Goal: Navigation & Orientation: Find specific page/section

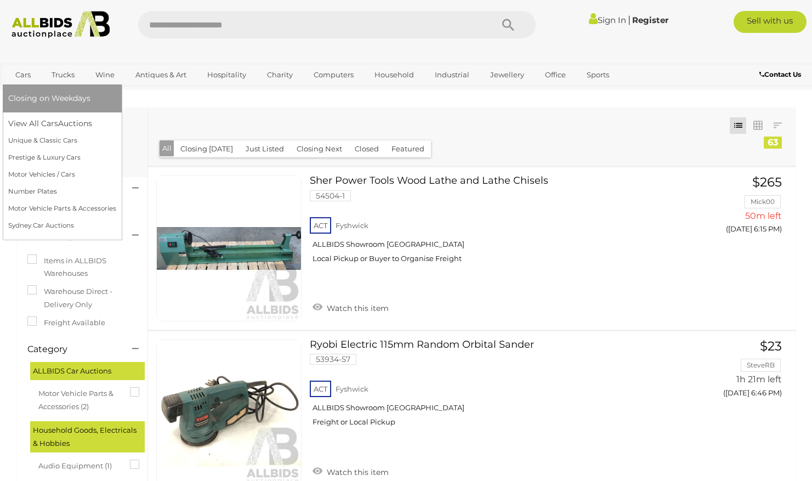
drag, startPoint x: 0, startPoint y: 0, endPoint x: 21, endPoint y: 77, distance: 79.5
click at [21, 77] on link "Cars" at bounding box center [23, 75] width 30 height 18
click at [26, 97] on span "Closing on Weekdays" at bounding box center [49, 98] width 82 height 10
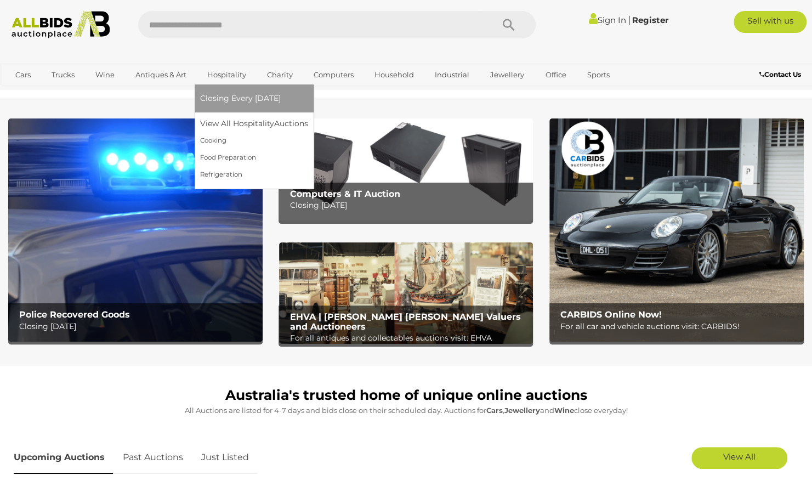
click at [216, 80] on link "Hospitality" at bounding box center [226, 75] width 53 height 18
click at [219, 142] on link "Cooking" at bounding box center [254, 140] width 108 height 17
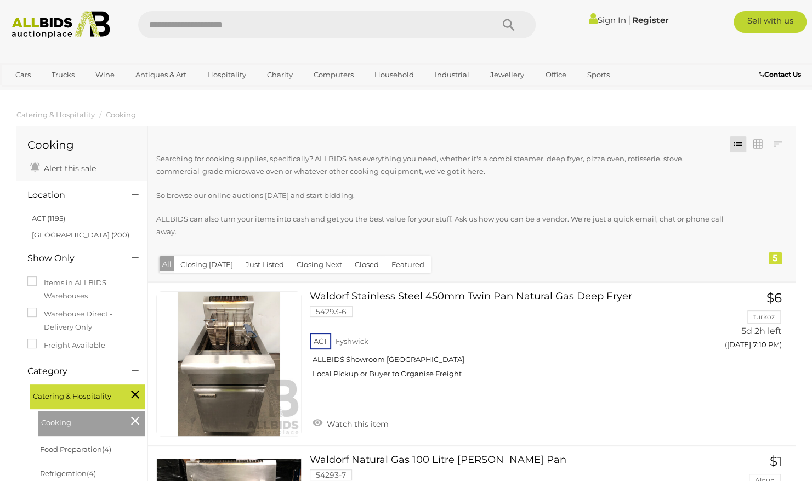
click at [212, 262] on button "Closing [DATE]" at bounding box center [207, 264] width 66 height 17
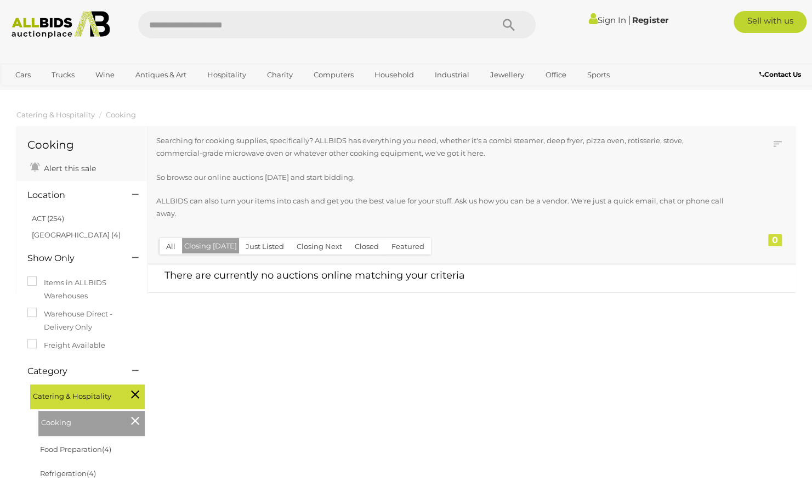
click at [179, 249] on button "All" at bounding box center [170, 246] width 22 height 17
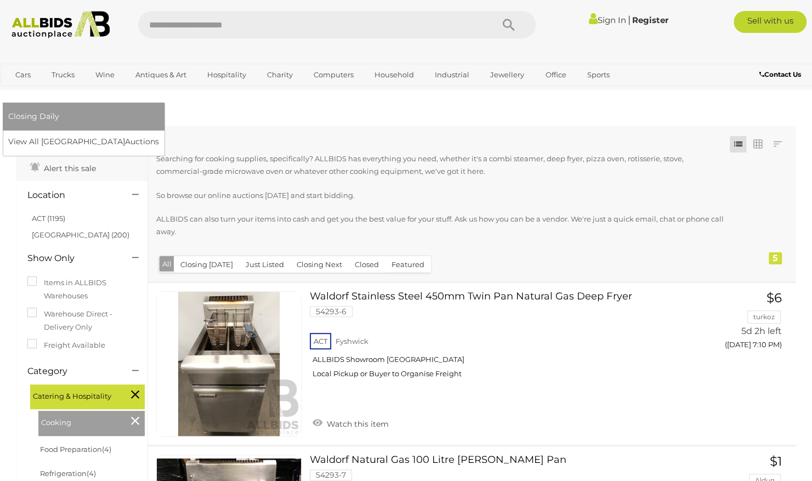
click at [59, 111] on span "Closing Daily" at bounding box center [33, 116] width 51 height 10
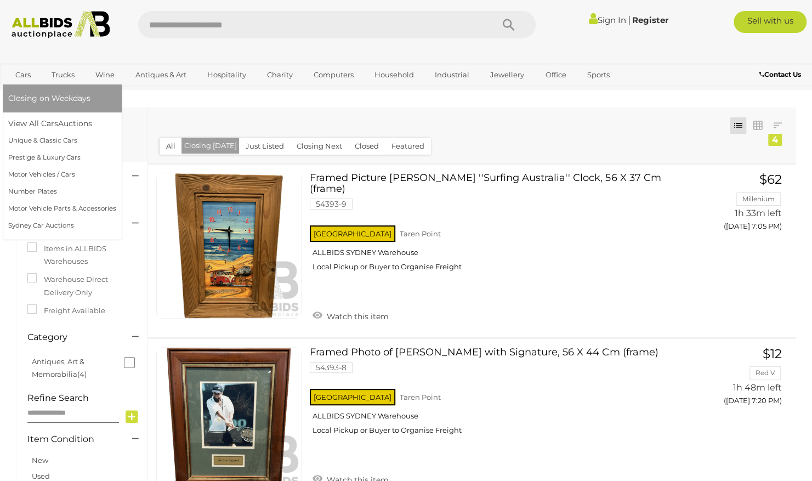
click at [30, 75] on link "Cars" at bounding box center [23, 75] width 30 height 18
click at [43, 191] on link "Number Plates" at bounding box center [62, 191] width 108 height 17
